Goal: Find specific page/section: Find specific page/section

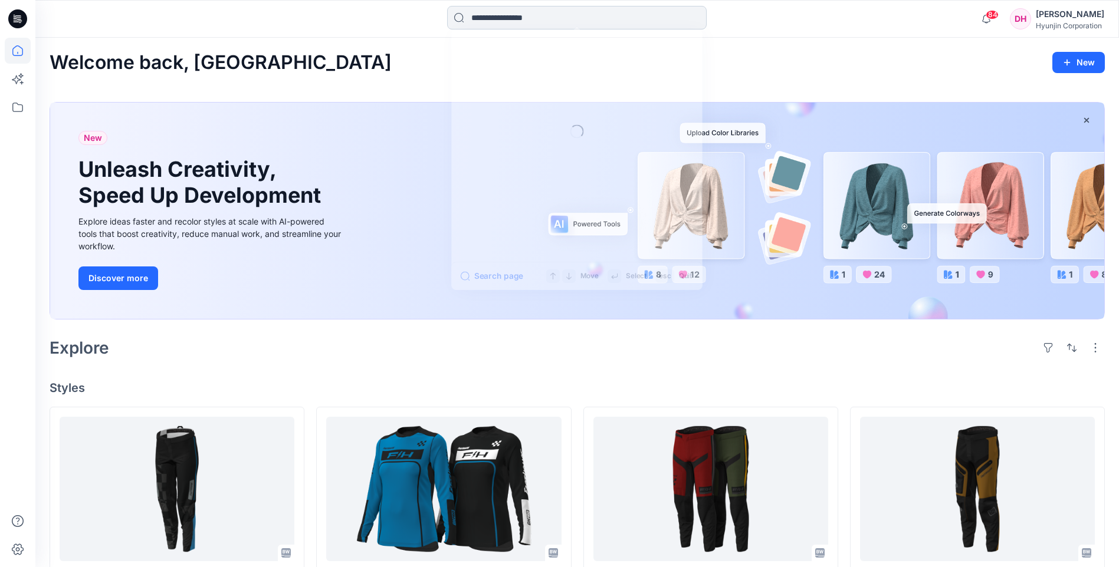
click at [494, 18] on input at bounding box center [576, 18] width 259 height 24
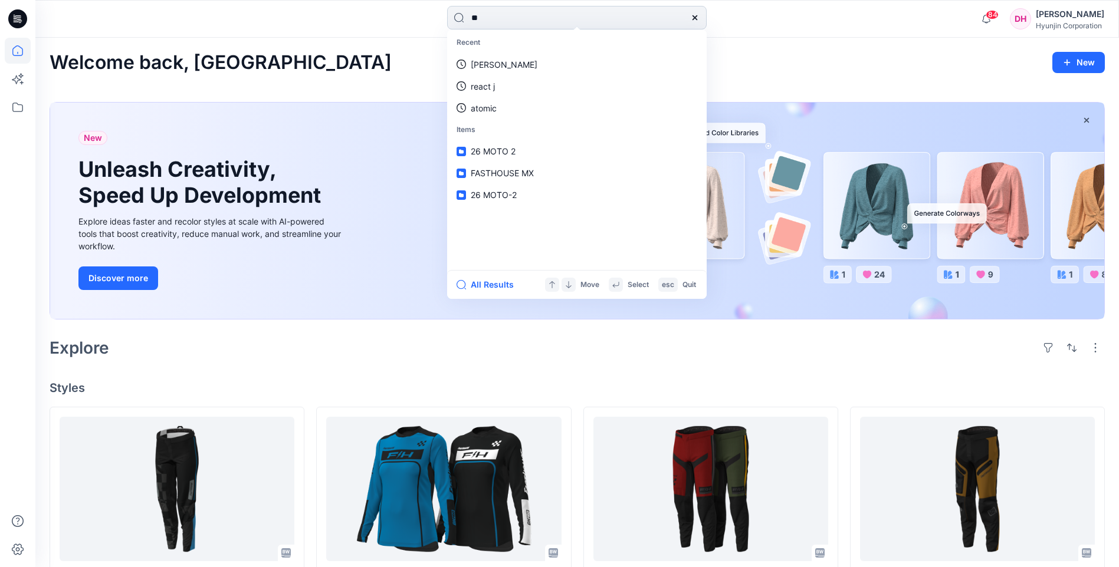
type input "*"
type input "*******"
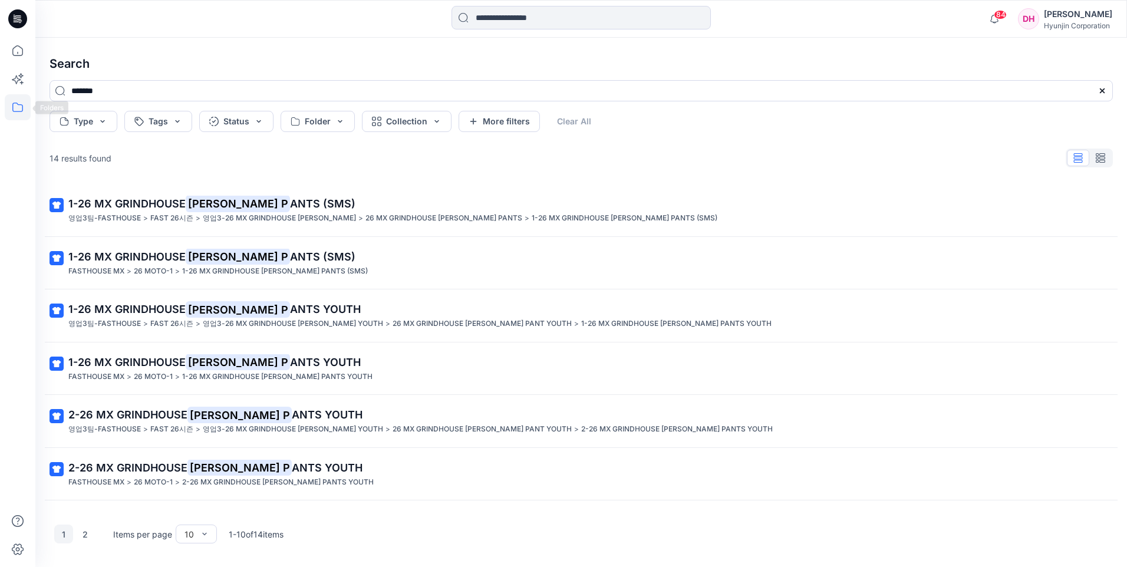
click at [21, 114] on icon at bounding box center [18, 107] width 26 height 26
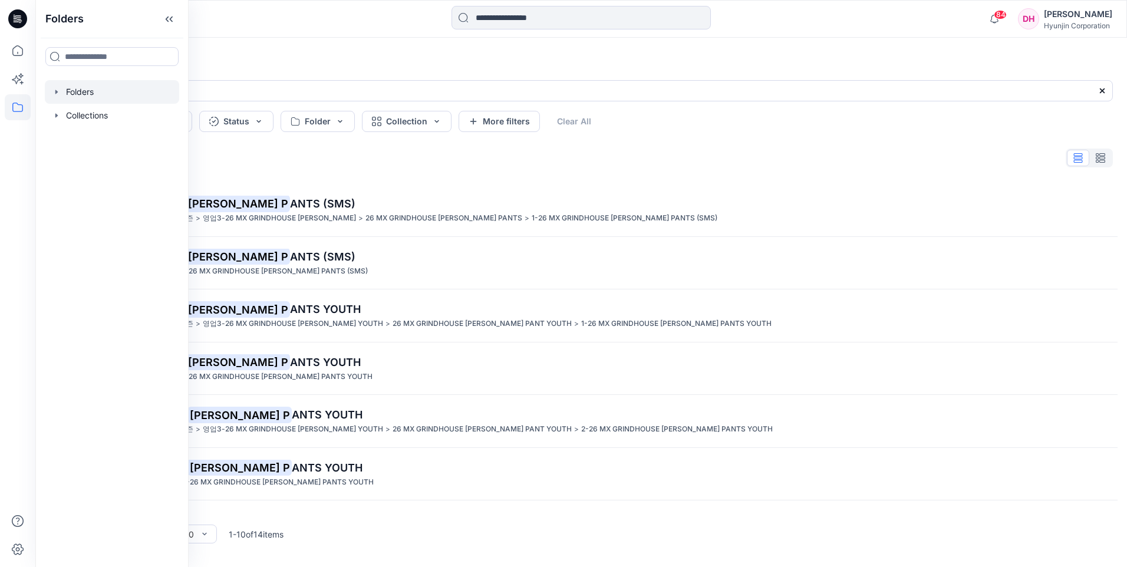
click at [78, 93] on div at bounding box center [112, 92] width 134 height 24
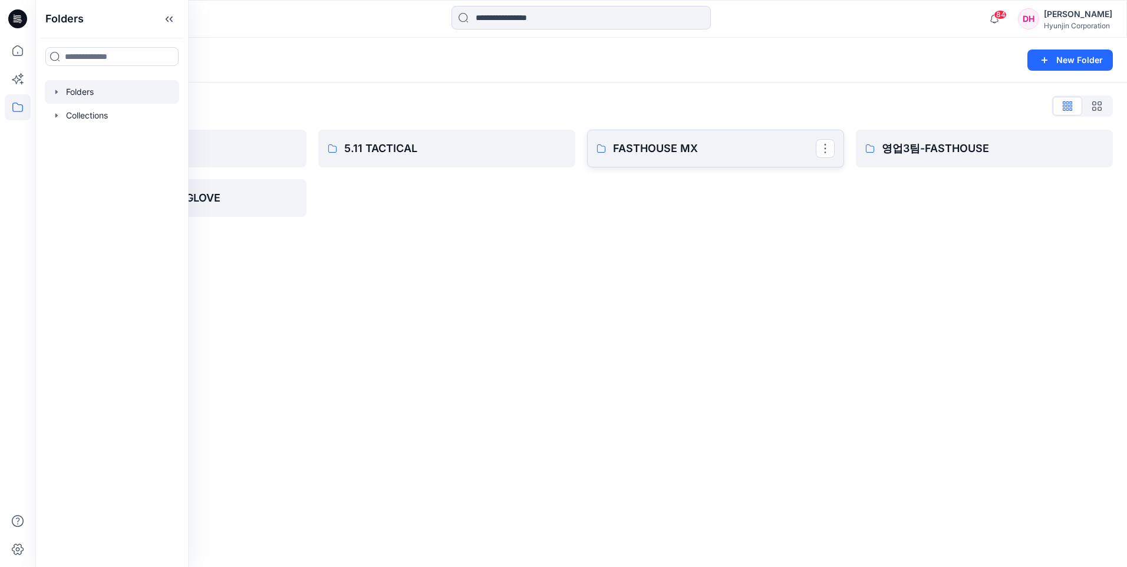
click at [701, 148] on p "FASTHOUSE MX" at bounding box center [714, 148] width 203 height 17
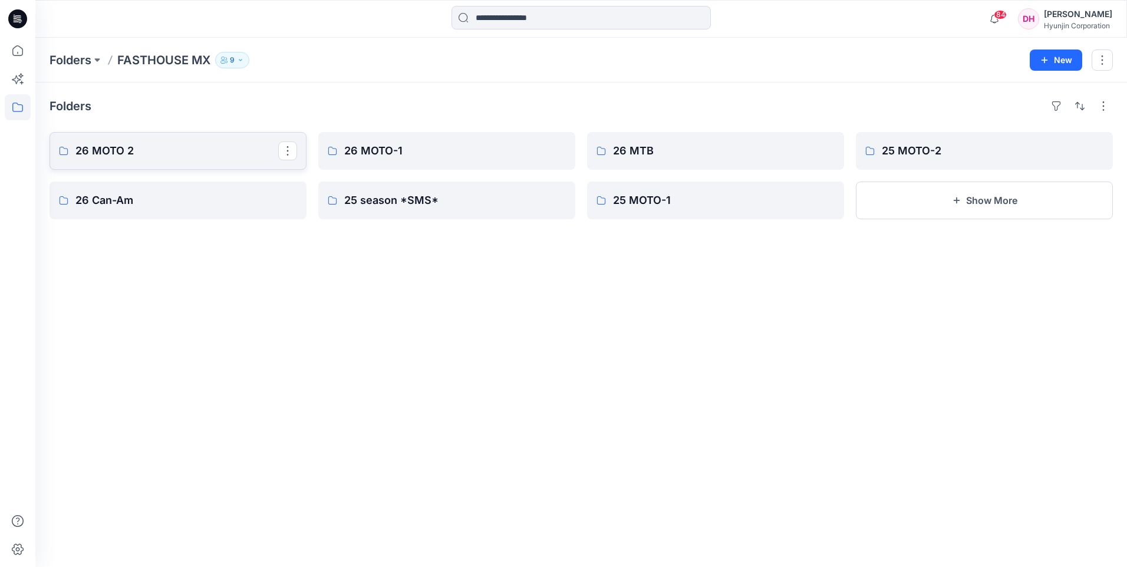
click at [258, 156] on p "26 MOTO 2" at bounding box center [176, 151] width 203 height 17
click at [430, 150] on p "26 MOTO-1" at bounding box center [445, 151] width 203 height 17
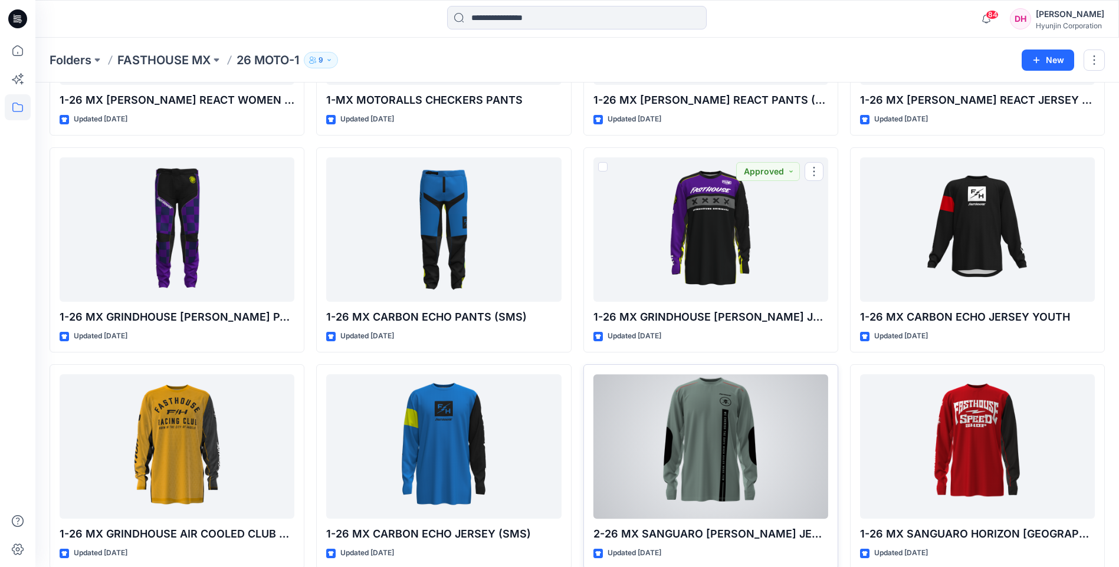
scroll to position [2214, 0]
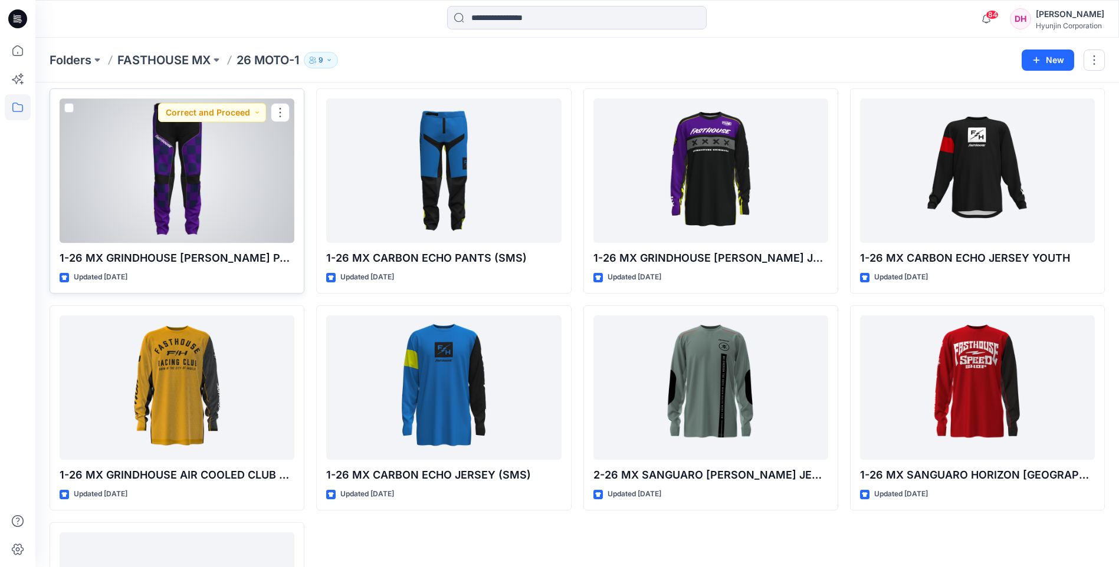
click at [121, 203] on div at bounding box center [177, 170] width 235 height 144
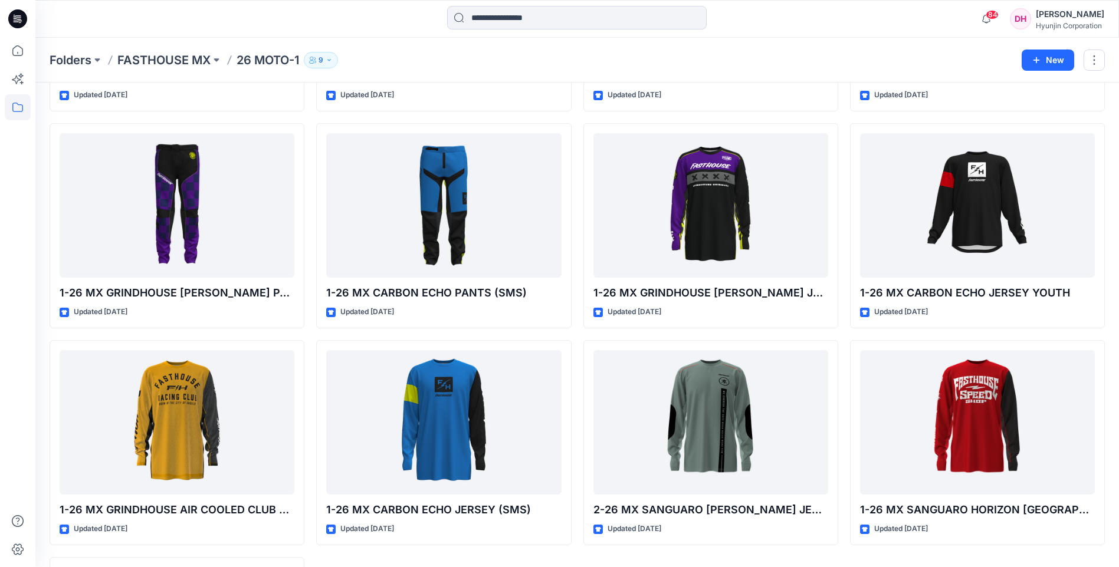
scroll to position [2241, 0]
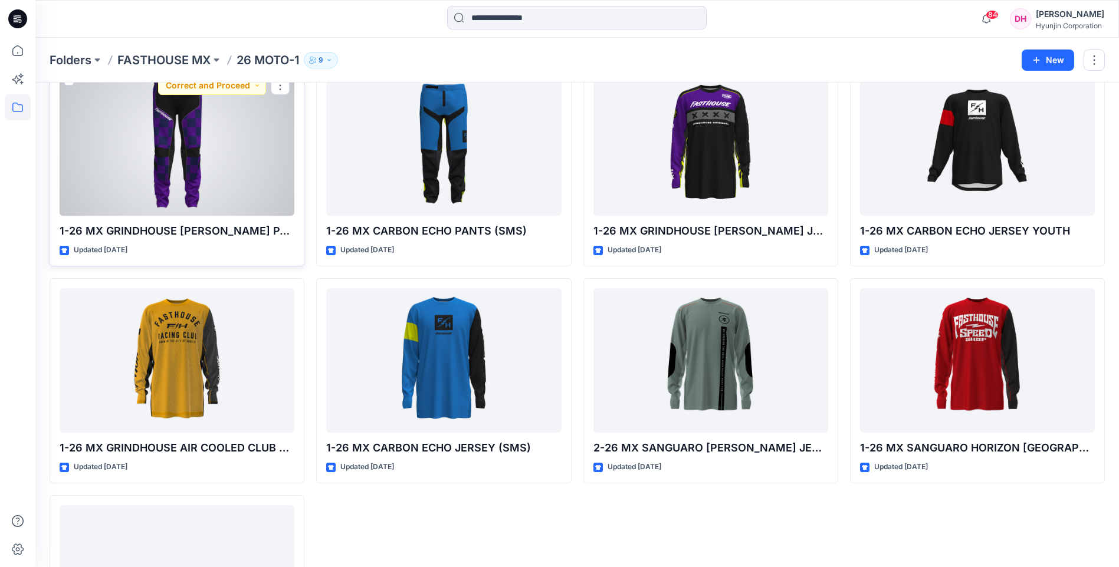
click at [208, 172] on div at bounding box center [177, 143] width 235 height 144
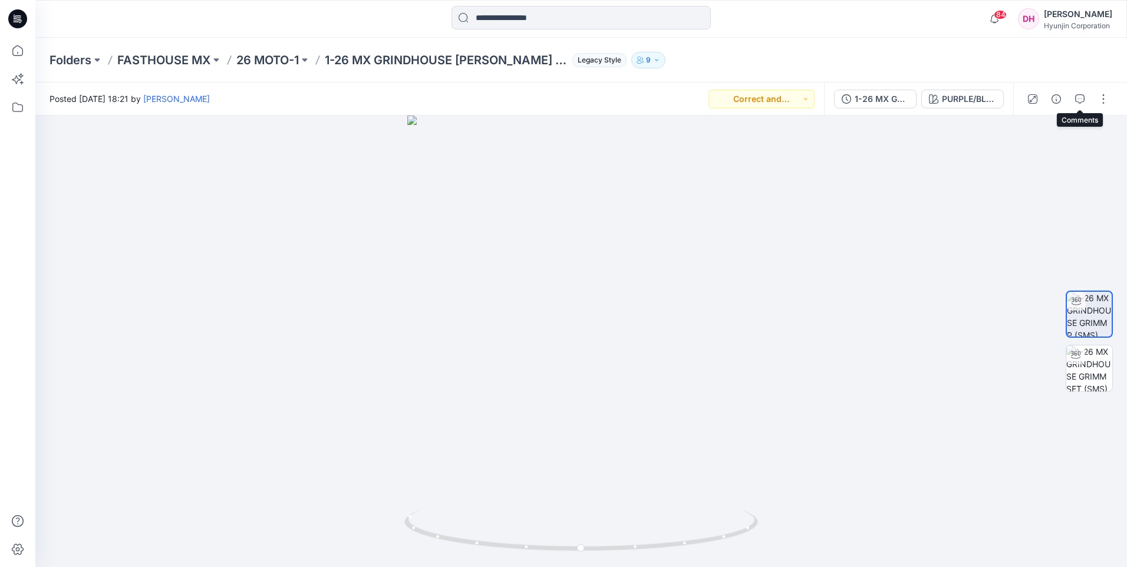
click at [1082, 96] on icon "button" at bounding box center [1080, 98] width 9 height 9
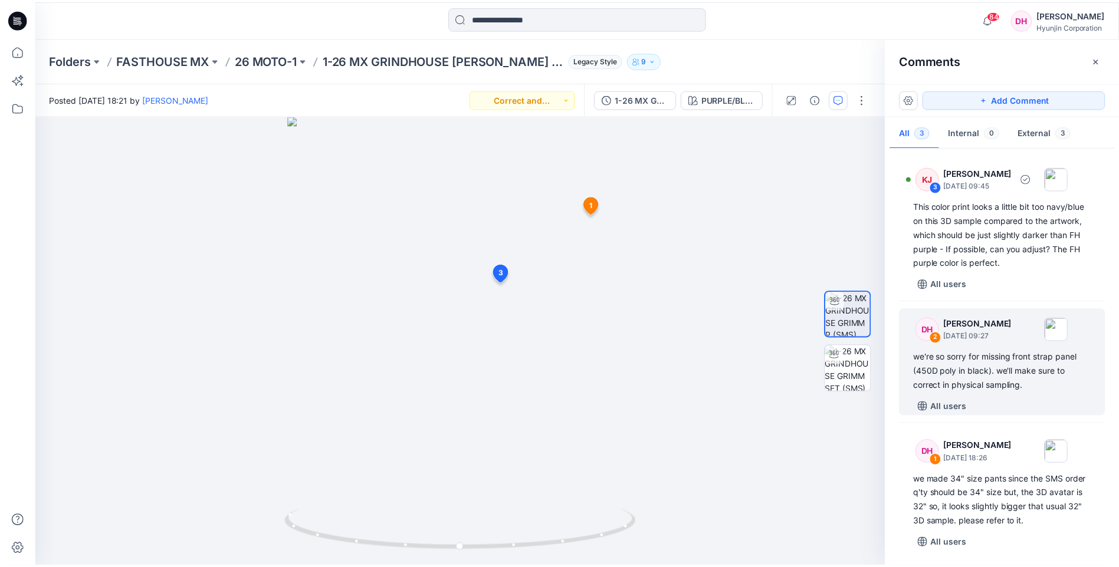
scroll to position [2, 0]
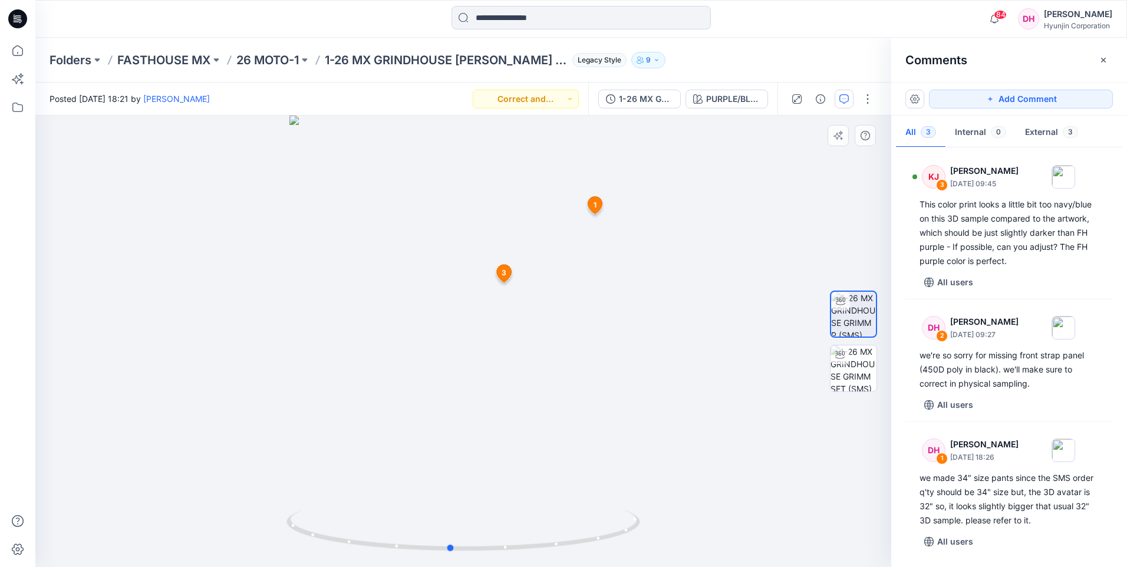
drag, startPoint x: 530, startPoint y: 241, endPoint x: 471, endPoint y: 241, distance: 59.6
click at [471, 241] on div at bounding box center [463, 342] width 856 height 452
drag, startPoint x: 476, startPoint y: 249, endPoint x: 485, endPoint y: 561, distance: 312.0
click at [485, 567] on html "84 Notifications [PERSON_NAME] shared 3-26 MX SANGUARO PETROL CARGO PANTS in 26…" at bounding box center [563, 283] width 1127 height 567
drag, startPoint x: 454, startPoint y: 321, endPoint x: 495, endPoint y: 304, distance: 43.9
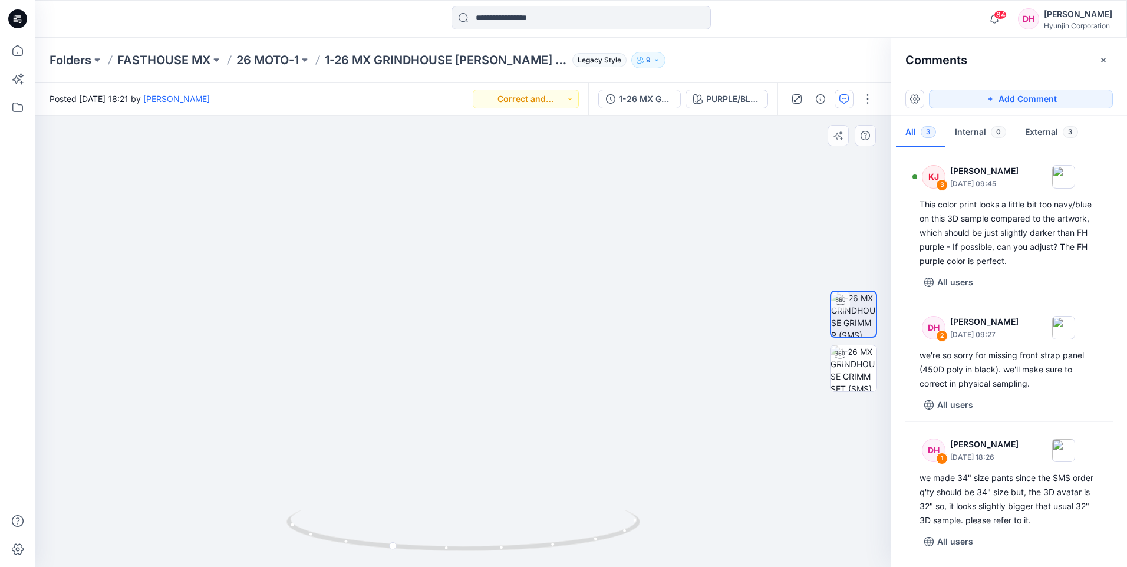
click at [495, 304] on img at bounding box center [477, 337] width 884 height 461
drag, startPoint x: 478, startPoint y: 424, endPoint x: 535, endPoint y: 425, distance: 57.2
click at [535, 425] on img at bounding box center [477, 334] width 884 height 468
drag, startPoint x: 442, startPoint y: 565, endPoint x: 642, endPoint y: 545, distance: 200.9
click at [640, 545] on div at bounding box center [464, 537] width 354 height 59
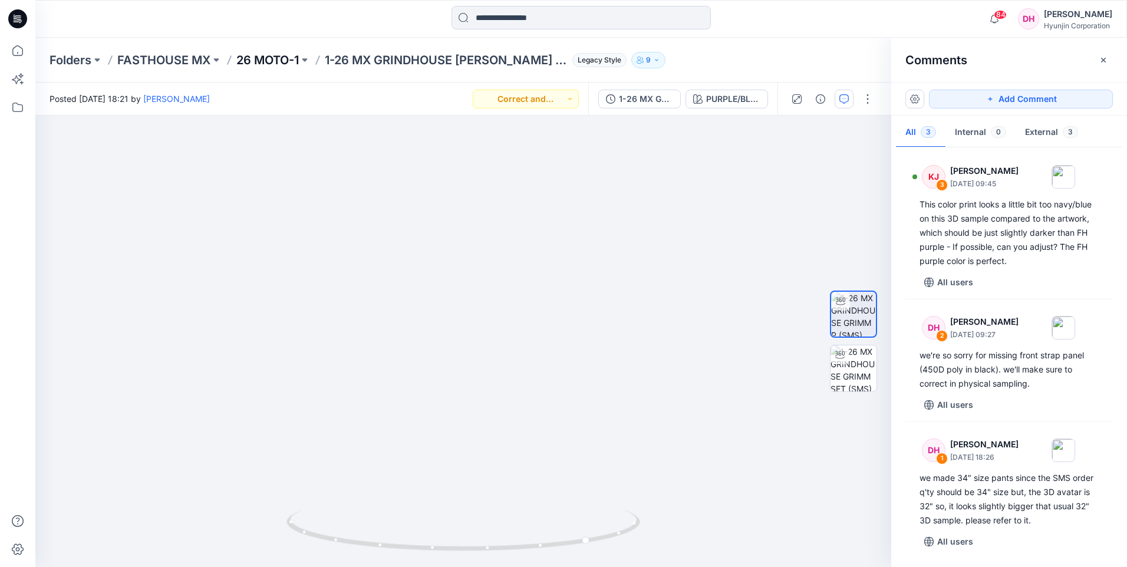
click at [261, 60] on p "26 MOTO-1" at bounding box center [267, 60] width 63 height 17
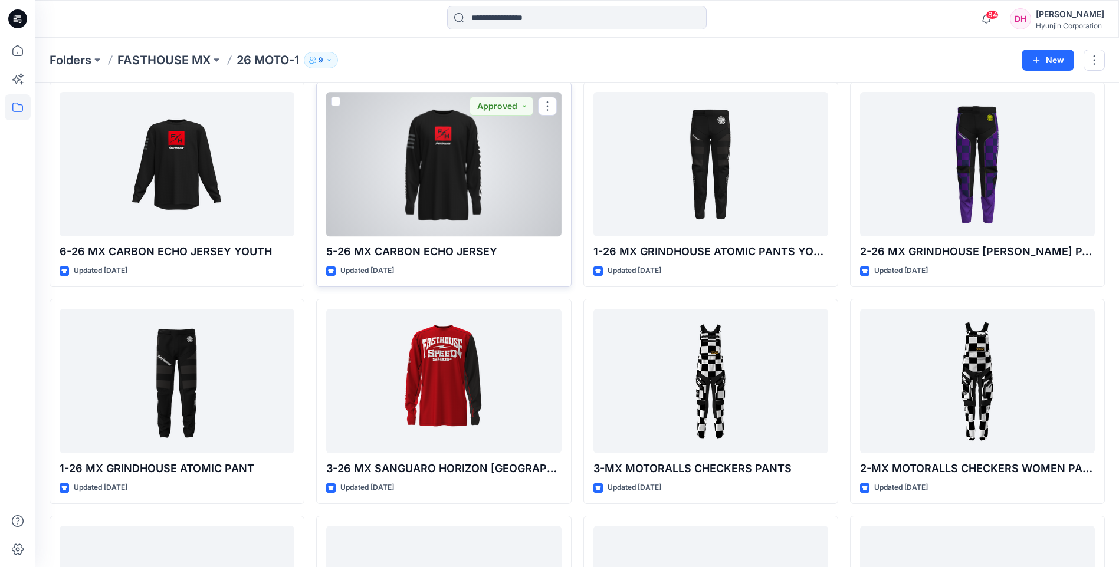
scroll to position [555, 0]
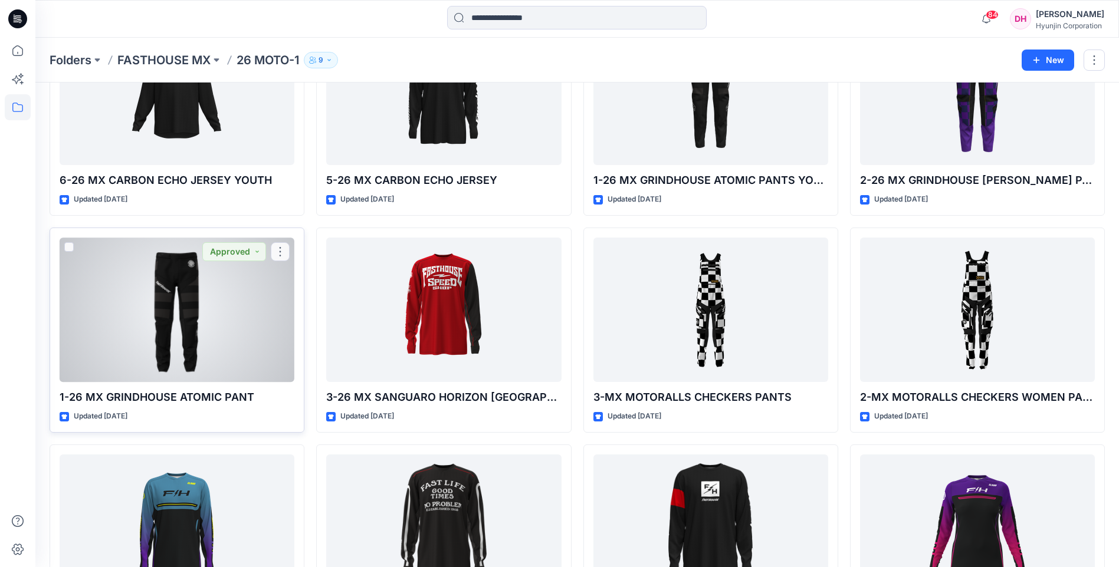
click at [211, 288] on div at bounding box center [177, 310] width 235 height 144
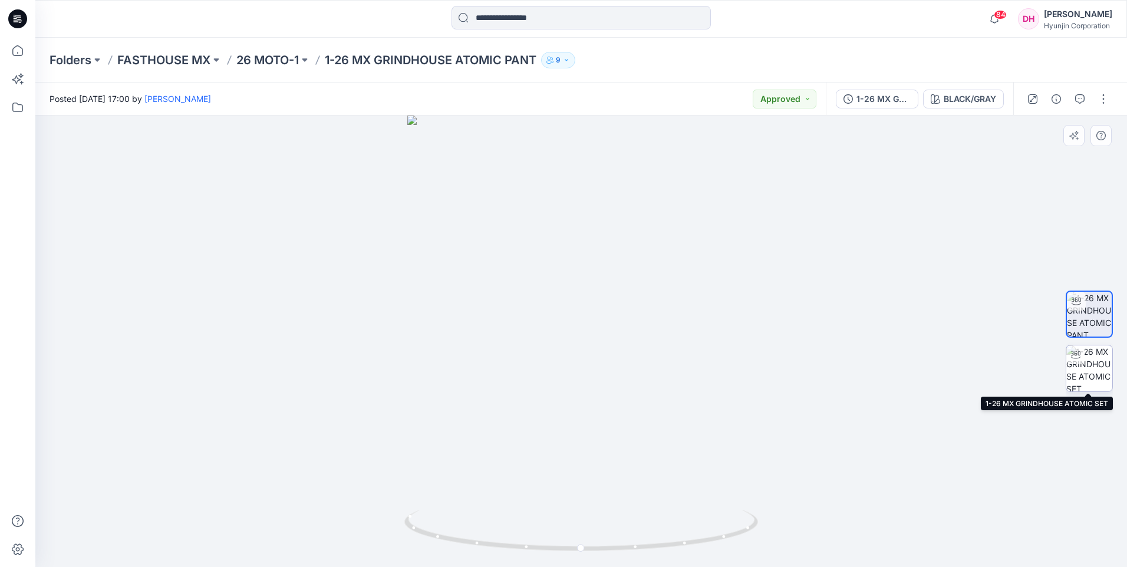
click at [1076, 366] on img at bounding box center [1090, 369] width 46 height 46
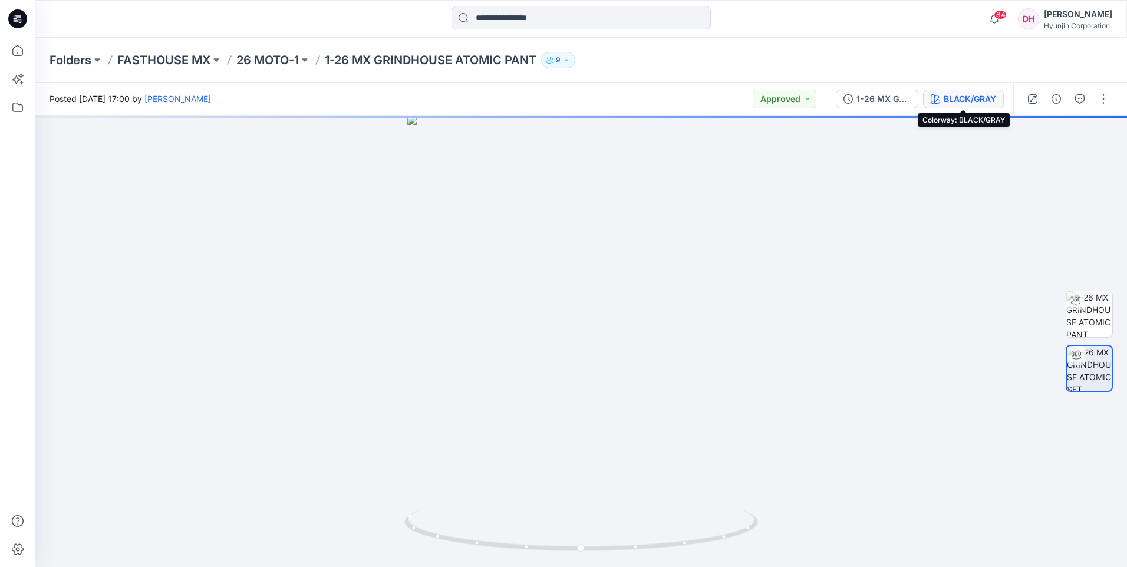
click at [988, 104] on div "BLACK/GRAY" at bounding box center [970, 99] width 52 height 13
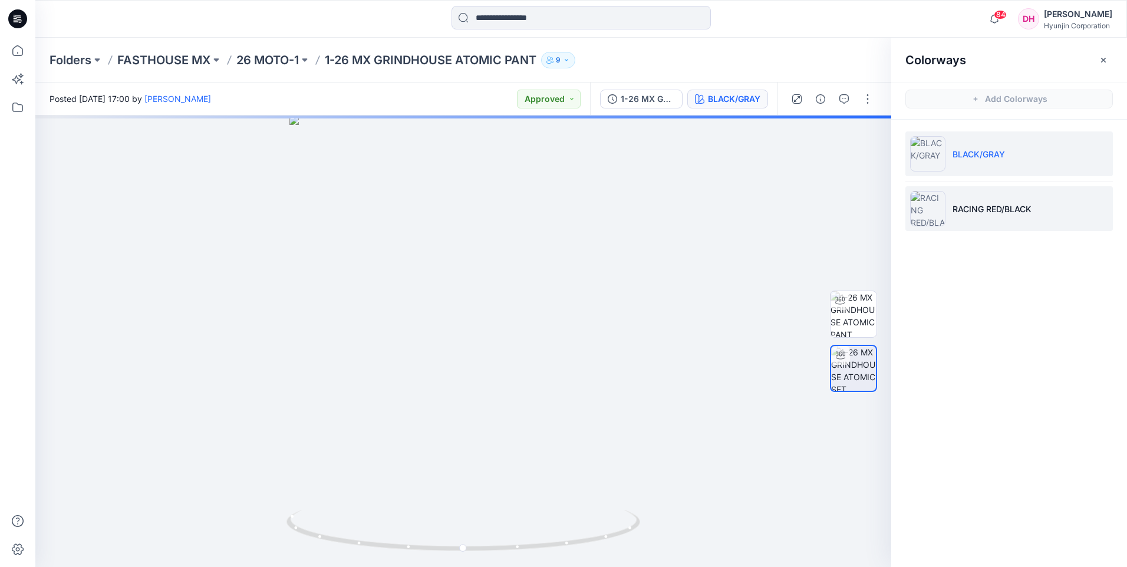
click at [978, 211] on p "RACING RED/BLACK" at bounding box center [992, 209] width 79 height 12
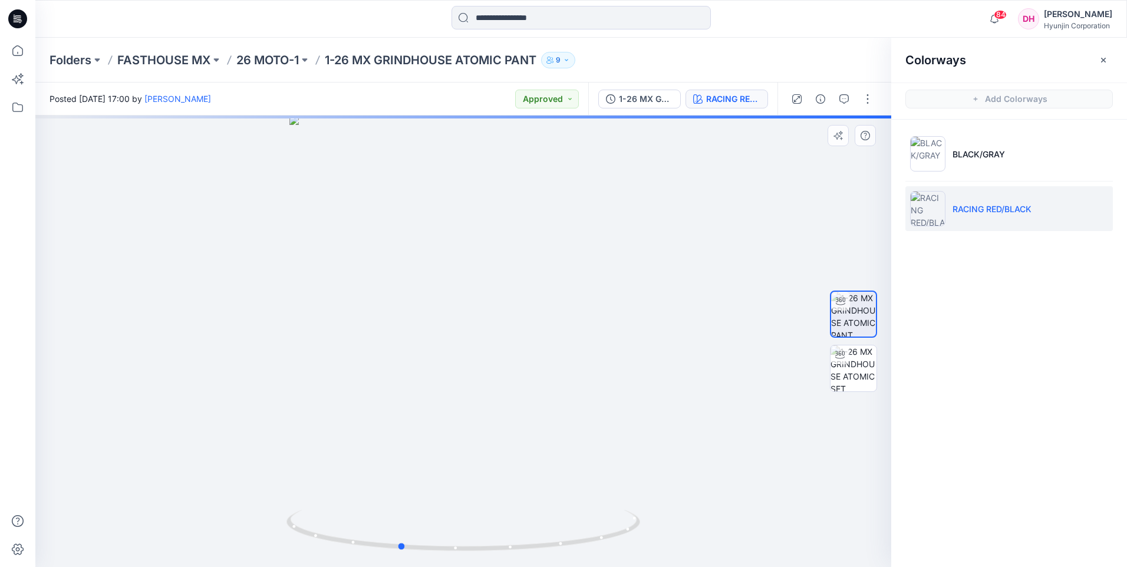
drag, startPoint x: 537, startPoint y: 314, endPoint x: 492, endPoint y: 324, distance: 45.9
click at [492, 324] on div at bounding box center [463, 342] width 856 height 452
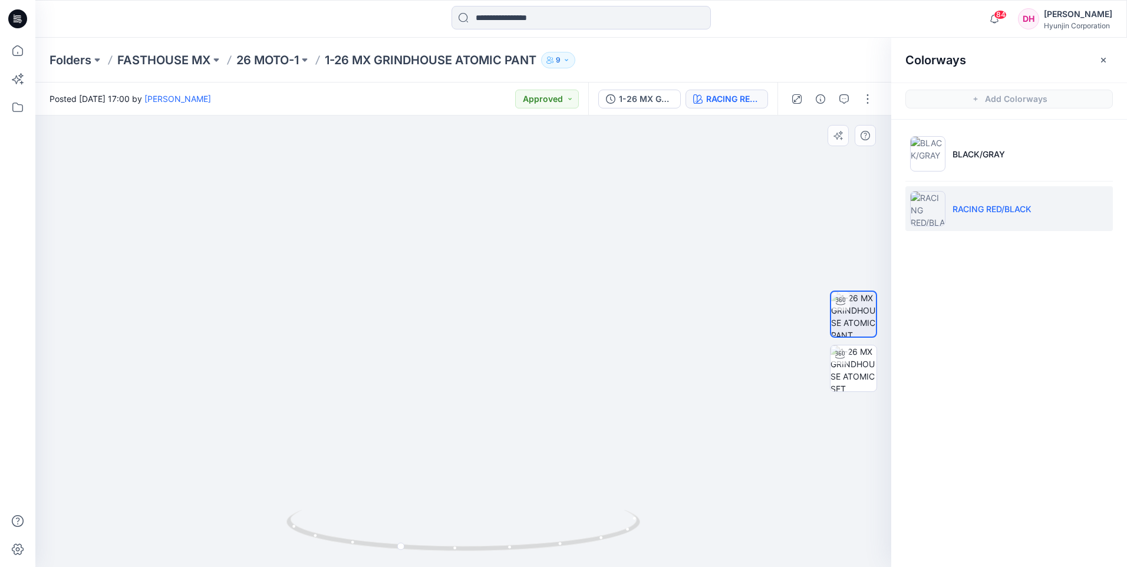
drag, startPoint x: 502, startPoint y: 216, endPoint x: 463, endPoint y: 502, distance: 287.9
click at [463, 504] on img at bounding box center [464, 204] width 786 height 725
click at [462, 380] on img at bounding box center [464, 342] width 786 height 452
click at [981, 159] on p "BLACK/GRAY" at bounding box center [979, 154] width 52 height 12
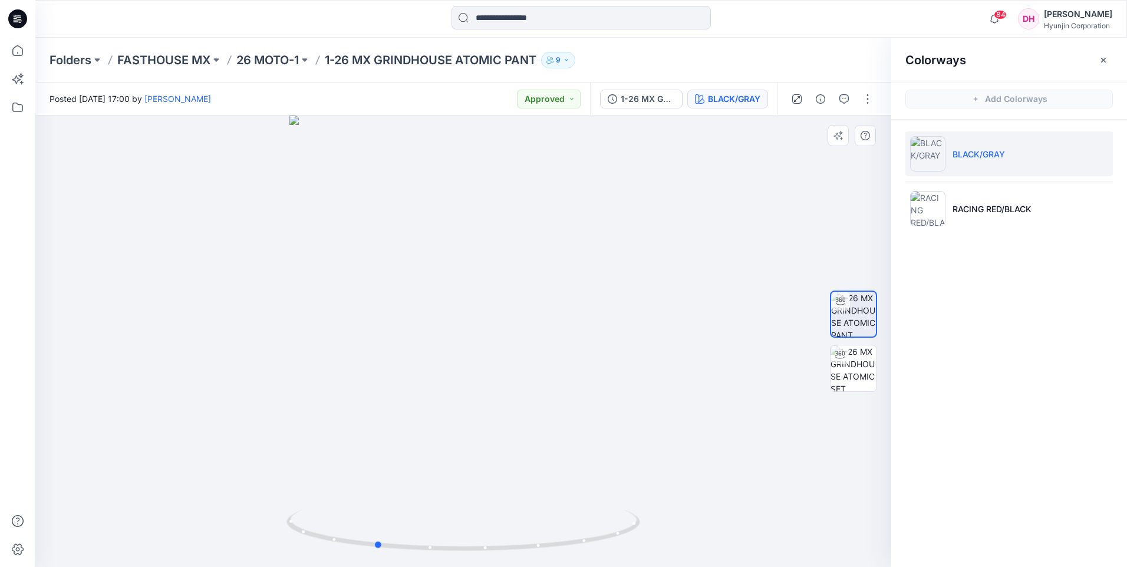
drag, startPoint x: 390, startPoint y: 370, endPoint x: 427, endPoint y: 368, distance: 36.6
click at [427, 368] on div at bounding box center [463, 342] width 856 height 452
drag, startPoint x: 444, startPoint y: 258, endPoint x: 433, endPoint y: 477, distance: 219.6
click at [425, 567] on html "84 Notifications [PERSON_NAME] shared 3-26 MX SANGUARO PETROL CARGO PANTS in 26…" at bounding box center [563, 283] width 1127 height 567
drag, startPoint x: 440, startPoint y: 358, endPoint x: 439, endPoint y: 425, distance: 67.2
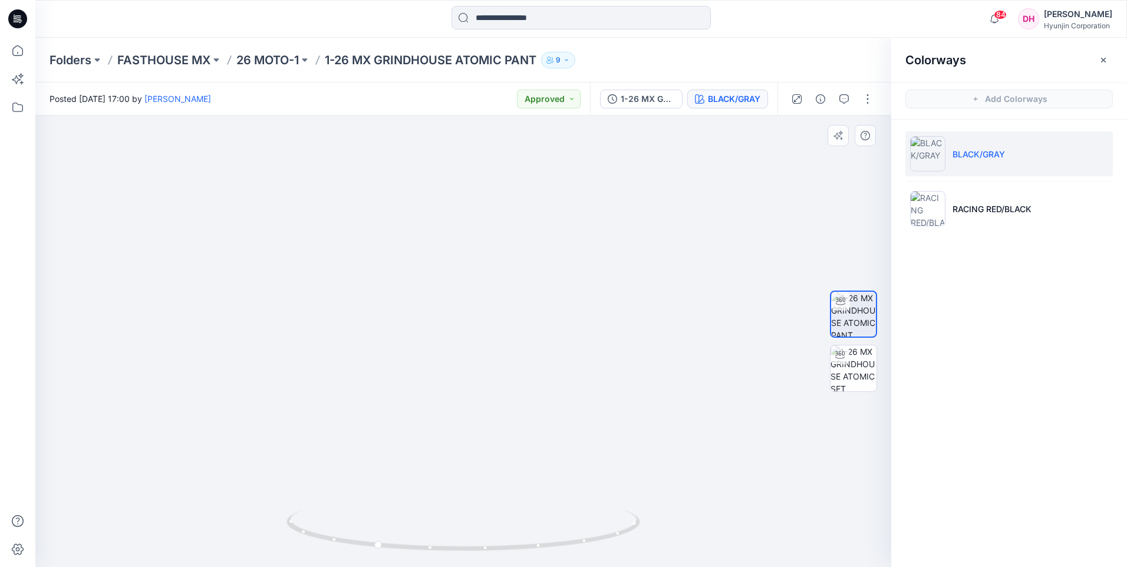
click at [439, 425] on img at bounding box center [449, 342] width 884 height 452
drag, startPoint x: 482, startPoint y: 348, endPoint x: 466, endPoint y: 353, distance: 16.6
click at [465, 353] on img at bounding box center [449, 342] width 884 height 452
click at [994, 196] on li "RACING RED/BLACK" at bounding box center [1010, 208] width 208 height 45
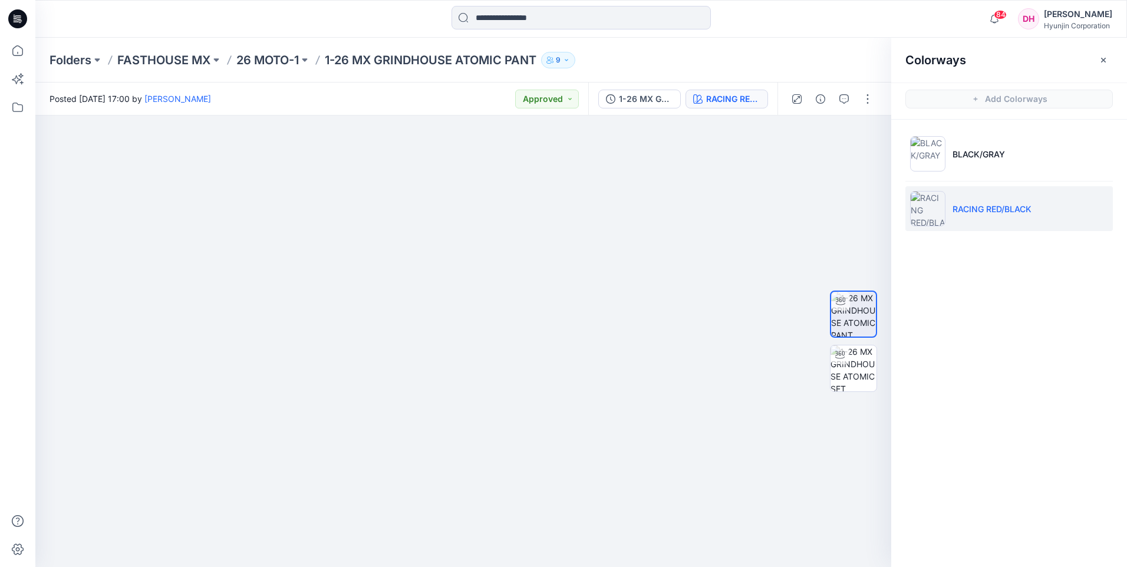
click at [993, 204] on p "RACING RED/BLACK" at bounding box center [992, 209] width 79 height 12
drag, startPoint x: 488, startPoint y: 380, endPoint x: 481, endPoint y: 382, distance: 7.9
click at [481, 382] on div at bounding box center [463, 342] width 856 height 452
drag, startPoint x: 496, startPoint y: 295, endPoint x: 473, endPoint y: 561, distance: 266.9
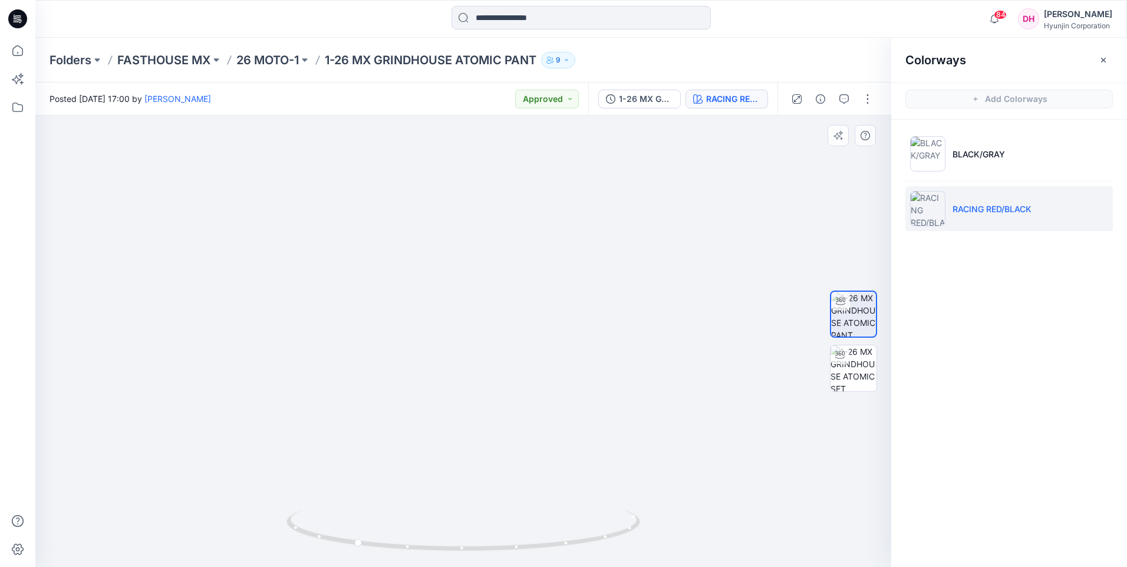
click at [473, 561] on div at bounding box center [463, 342] width 856 height 452
drag, startPoint x: 449, startPoint y: 343, endPoint x: 495, endPoint y: 340, distance: 46.7
click at [495, 340] on img at bounding box center [477, 340] width 884 height 455
drag, startPoint x: 403, startPoint y: 473, endPoint x: 438, endPoint y: 473, distance: 34.2
click at [438, 473] on img at bounding box center [477, 339] width 884 height 456
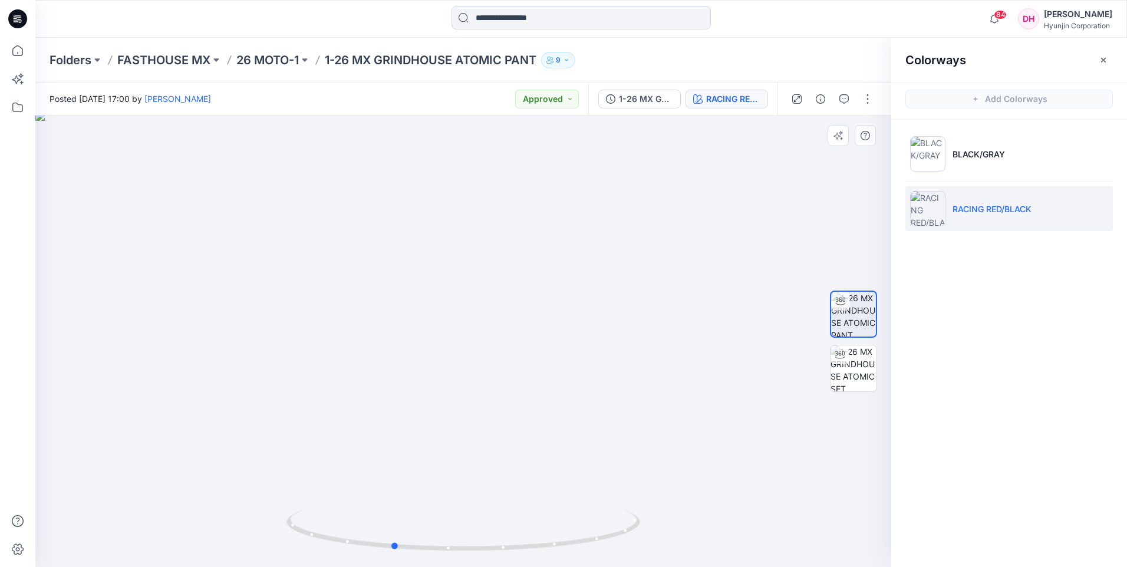
drag, startPoint x: 480, startPoint y: 511, endPoint x: 518, endPoint y: 435, distance: 84.9
click at [518, 435] on div at bounding box center [463, 342] width 856 height 452
click at [468, 449] on img at bounding box center [449, 342] width 884 height 452
drag, startPoint x: 479, startPoint y: 495, endPoint x: 352, endPoint y: 498, distance: 126.8
click at [340, 502] on img at bounding box center [449, 342] width 884 height 452
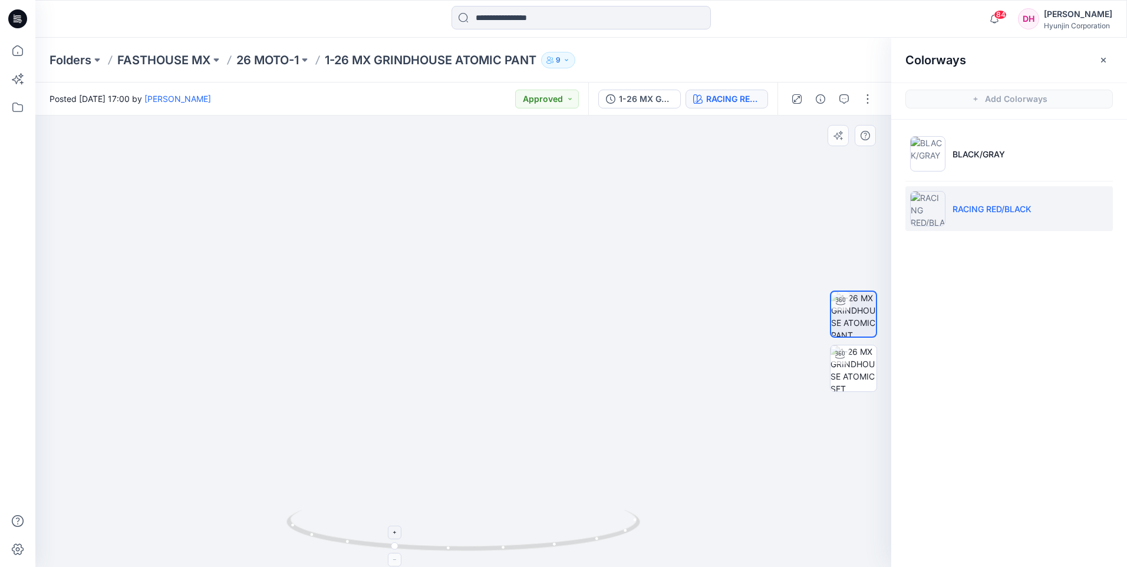
drag, startPoint x: 478, startPoint y: 511, endPoint x: 465, endPoint y: 512, distance: 12.4
click at [465, 512] on div at bounding box center [463, 342] width 856 height 452
drag, startPoint x: 530, startPoint y: 542, endPoint x: 611, endPoint y: 413, distance: 152.6
click at [371, 534] on icon at bounding box center [465, 532] width 357 height 44
